Goal: Share content

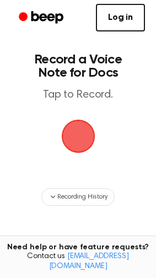
click at [78, 151] on span "button" at bounding box center [78, 137] width 34 height 34
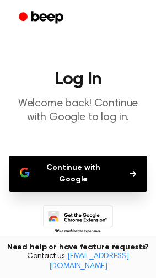
click at [86, 167] on button "Continue with Google" at bounding box center [78, 174] width 139 height 36
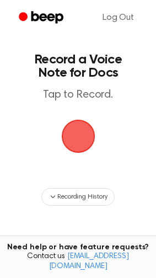
click at [83, 121] on span "button" at bounding box center [78, 136] width 31 height 31
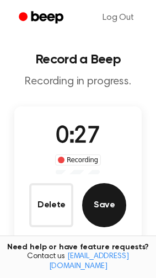
click at [107, 198] on button "Save" at bounding box center [104, 205] width 44 height 44
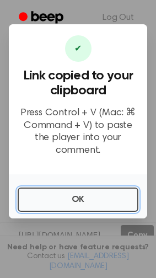
click at [107, 198] on button "OK" at bounding box center [78, 200] width 121 height 24
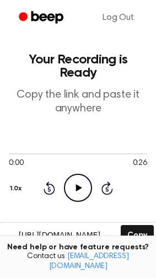
click at [111, 228] on input "https://beep.audio/lDkfe9g" at bounding box center [59, 235] width 119 height 25
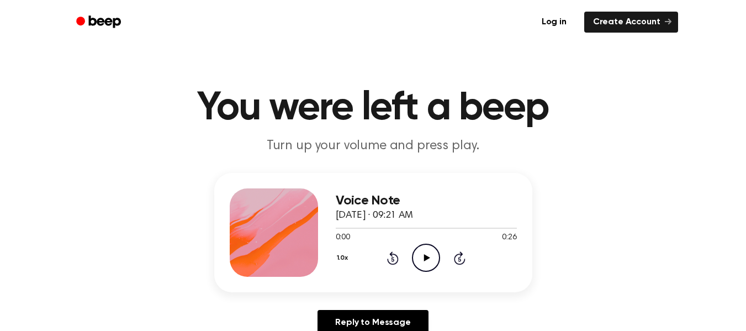
click at [419, 265] on icon "Play Audio" at bounding box center [426, 258] width 28 height 28
click at [419, 265] on icon "Pause Audio" at bounding box center [426, 258] width 28 height 28
click at [136, 16] on div "Log in Create Account" at bounding box center [374, 22] width 610 height 44
